Goal: Navigation & Orientation: Find specific page/section

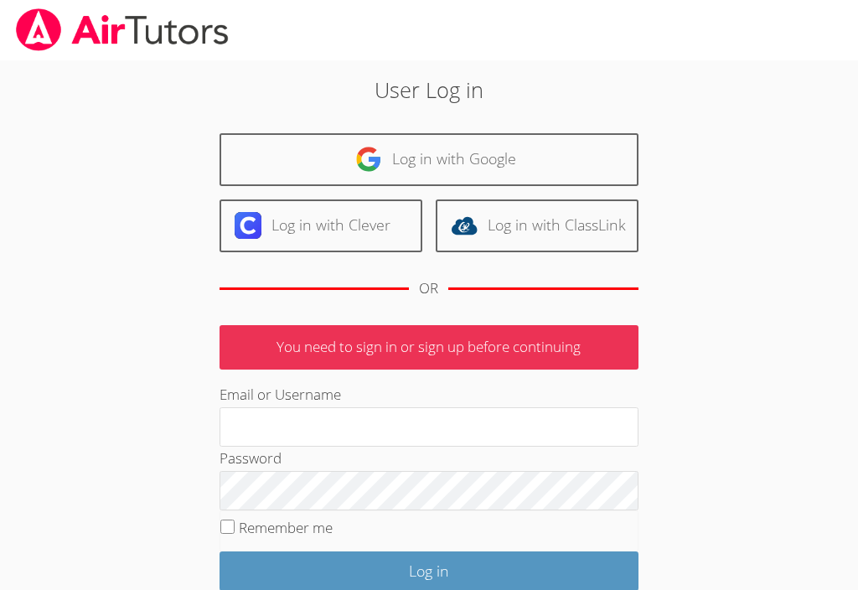
click at [542, 432] on input "Email or Username" at bounding box center [429, 427] width 419 height 40
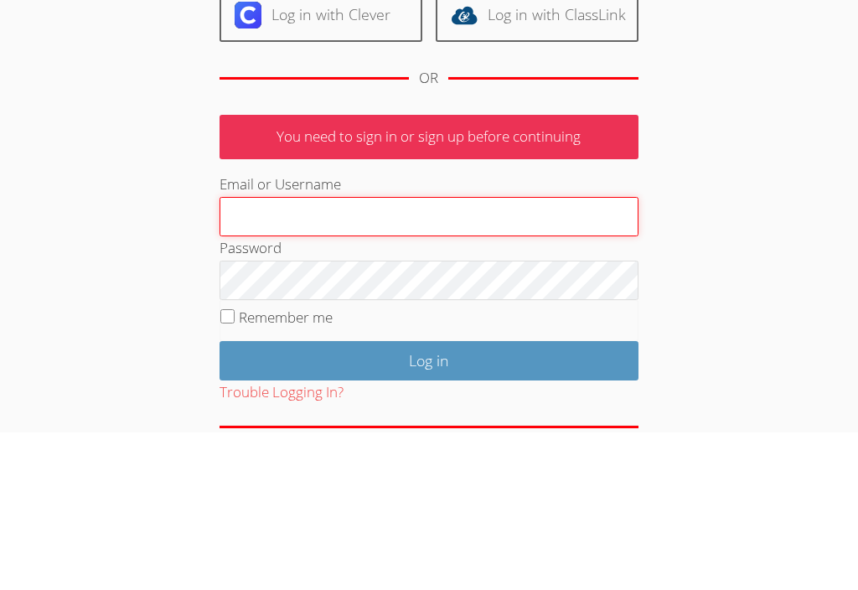
type input "[PERSON_NAME][EMAIL_ADDRESS][DOMAIN_NAME]"
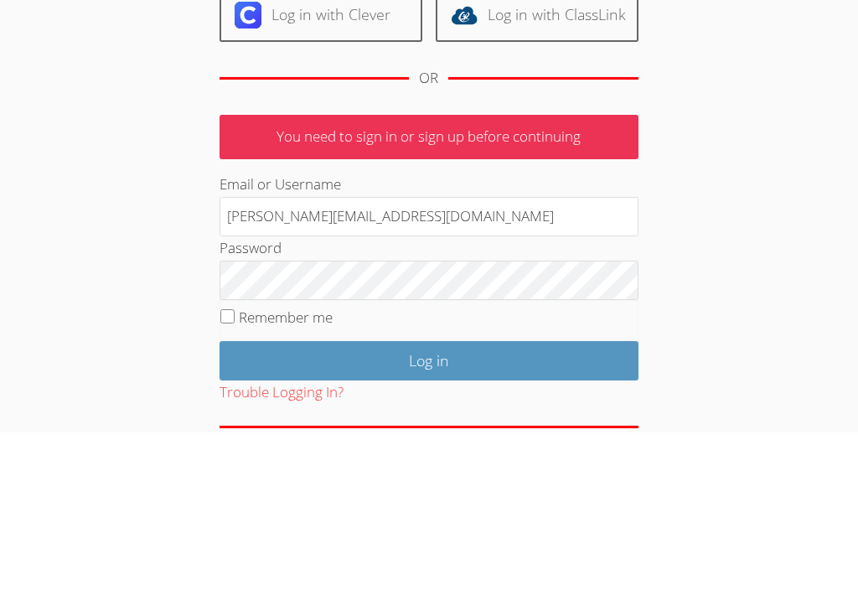
click at [428, 500] on input "Log in" at bounding box center [429, 519] width 419 height 39
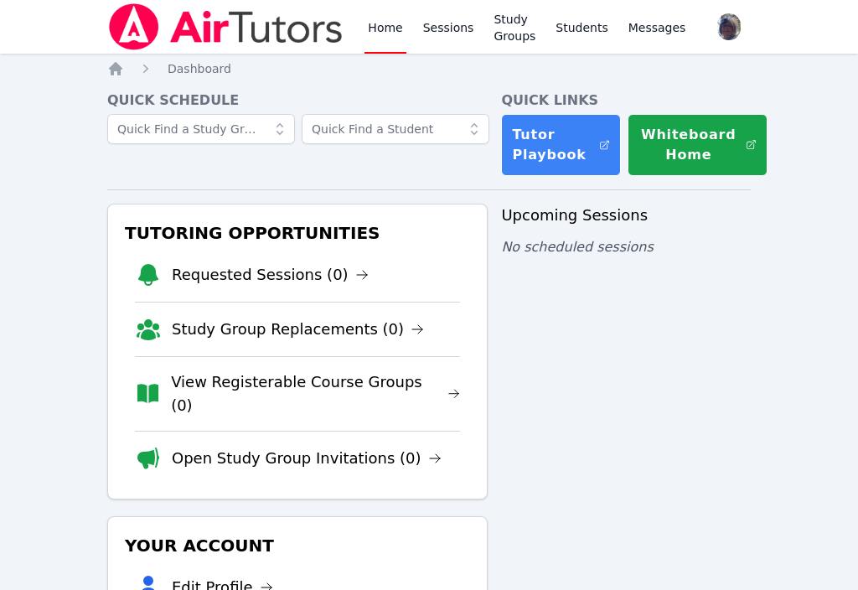
click at [454, 37] on link "Sessions" at bounding box center [449, 27] width 58 height 54
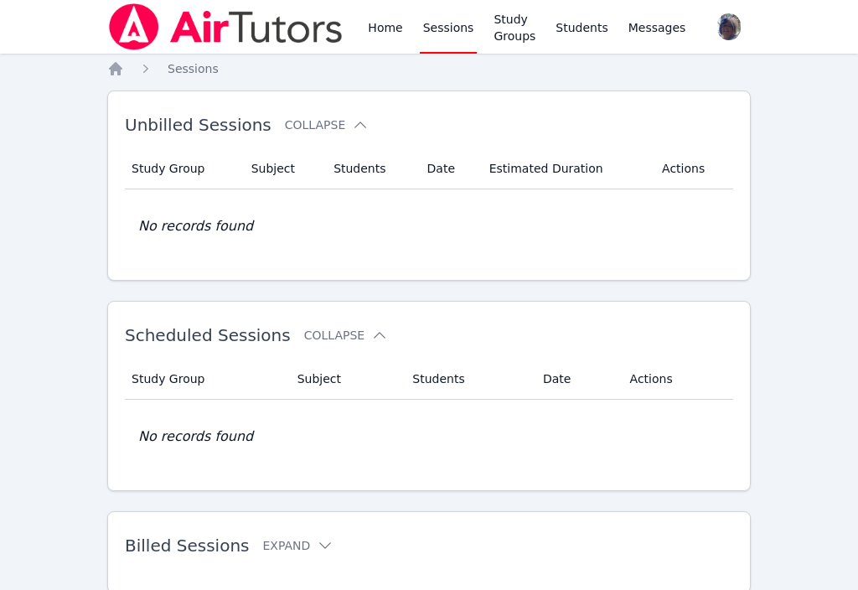
click at [387, 13] on link "Home" at bounding box center [385, 27] width 41 height 54
